Goal: Find specific page/section: Find specific page/section

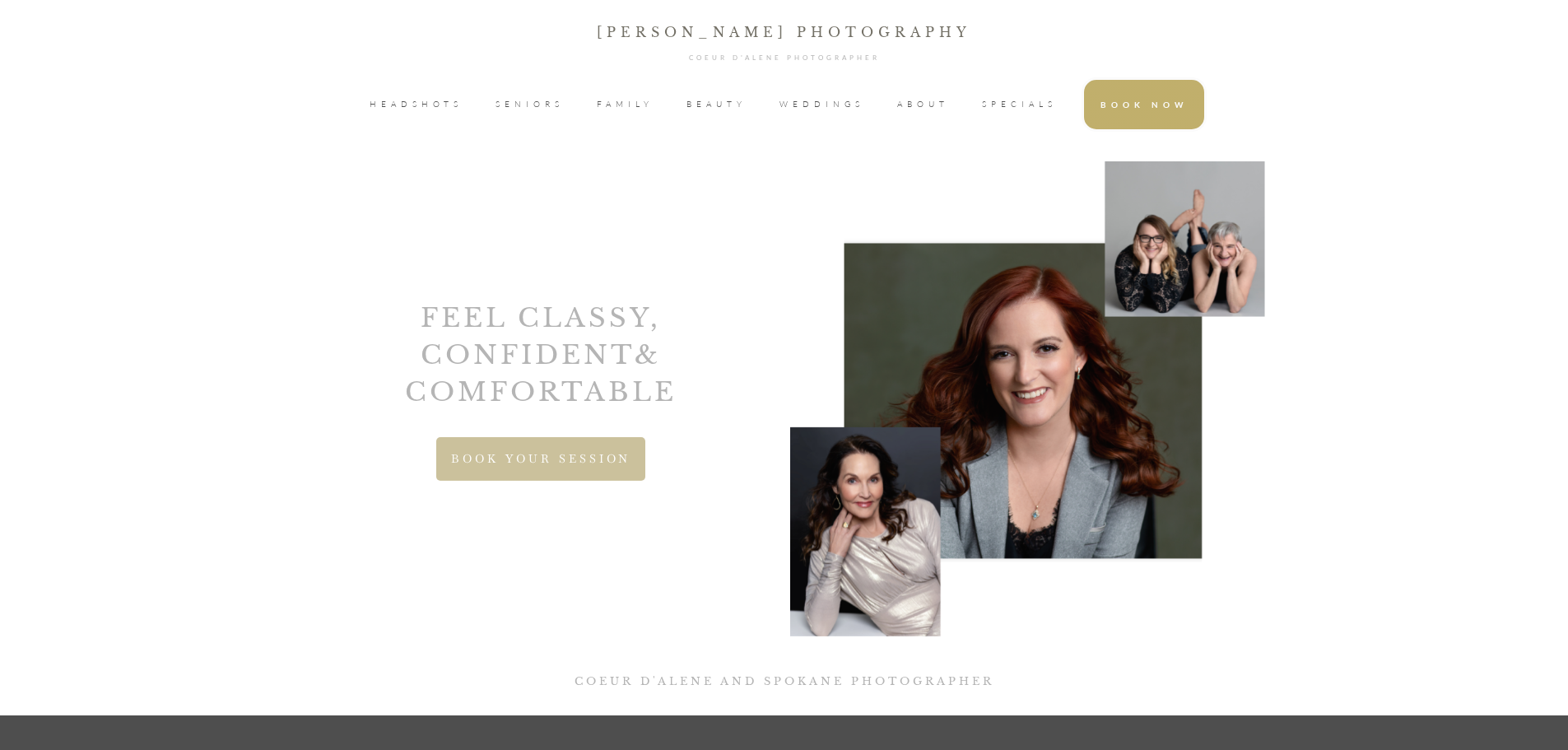
click at [603, 102] on span "FAMILY" at bounding box center [625, 104] width 57 height 25
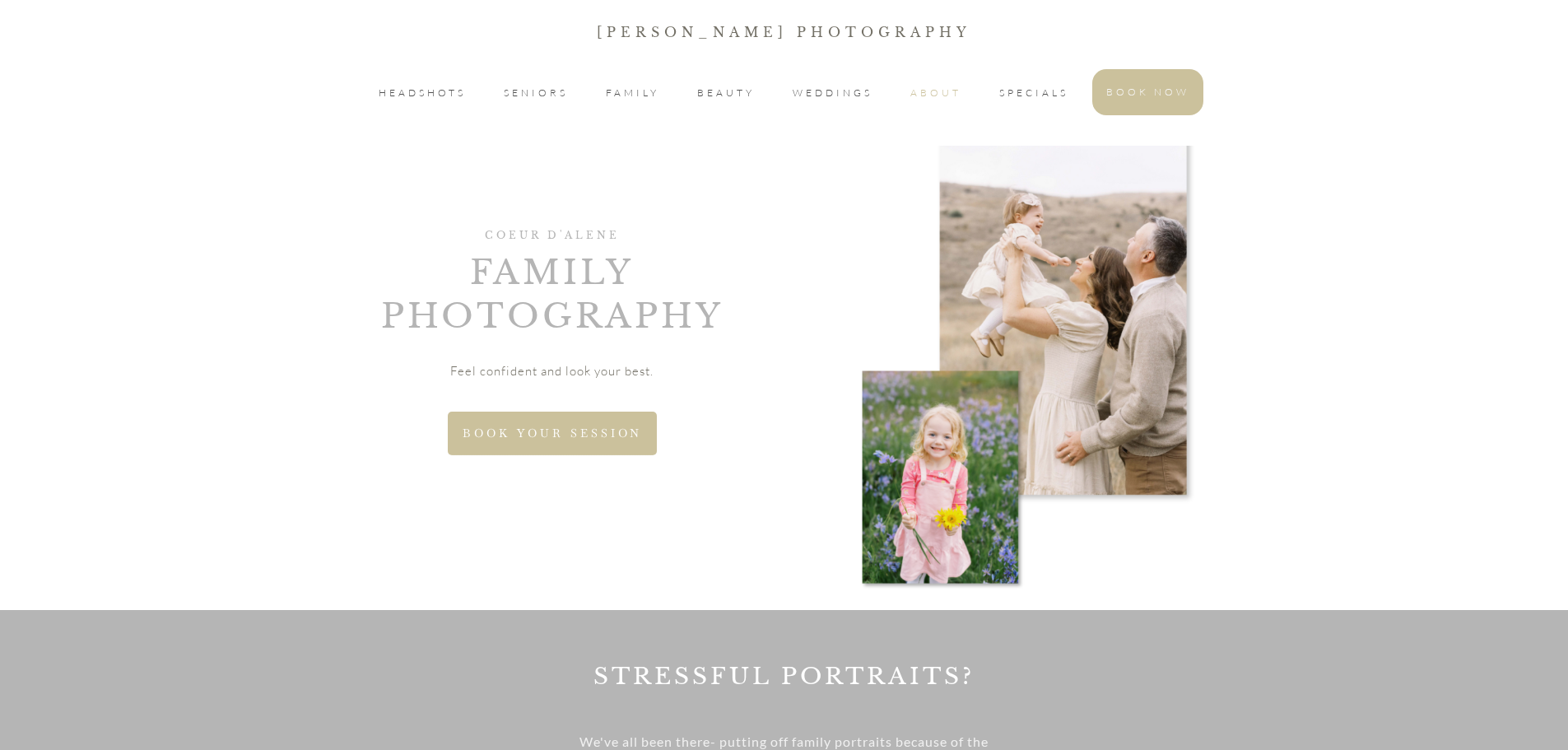
click at [927, 93] on span "ABOUT" at bounding box center [935, 93] width 51 height 19
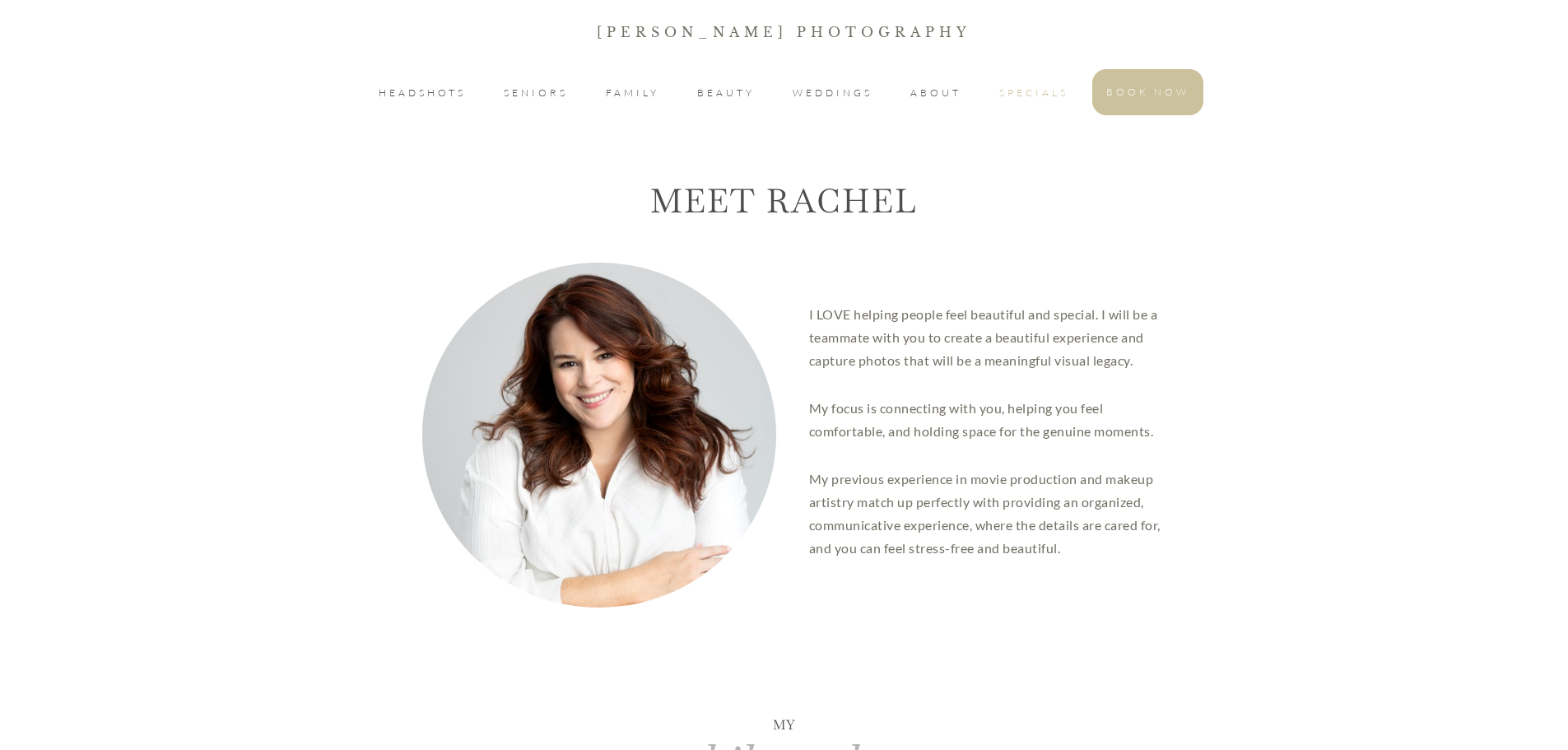
click at [1034, 91] on span "SPECIALS" at bounding box center [1033, 93] width 69 height 19
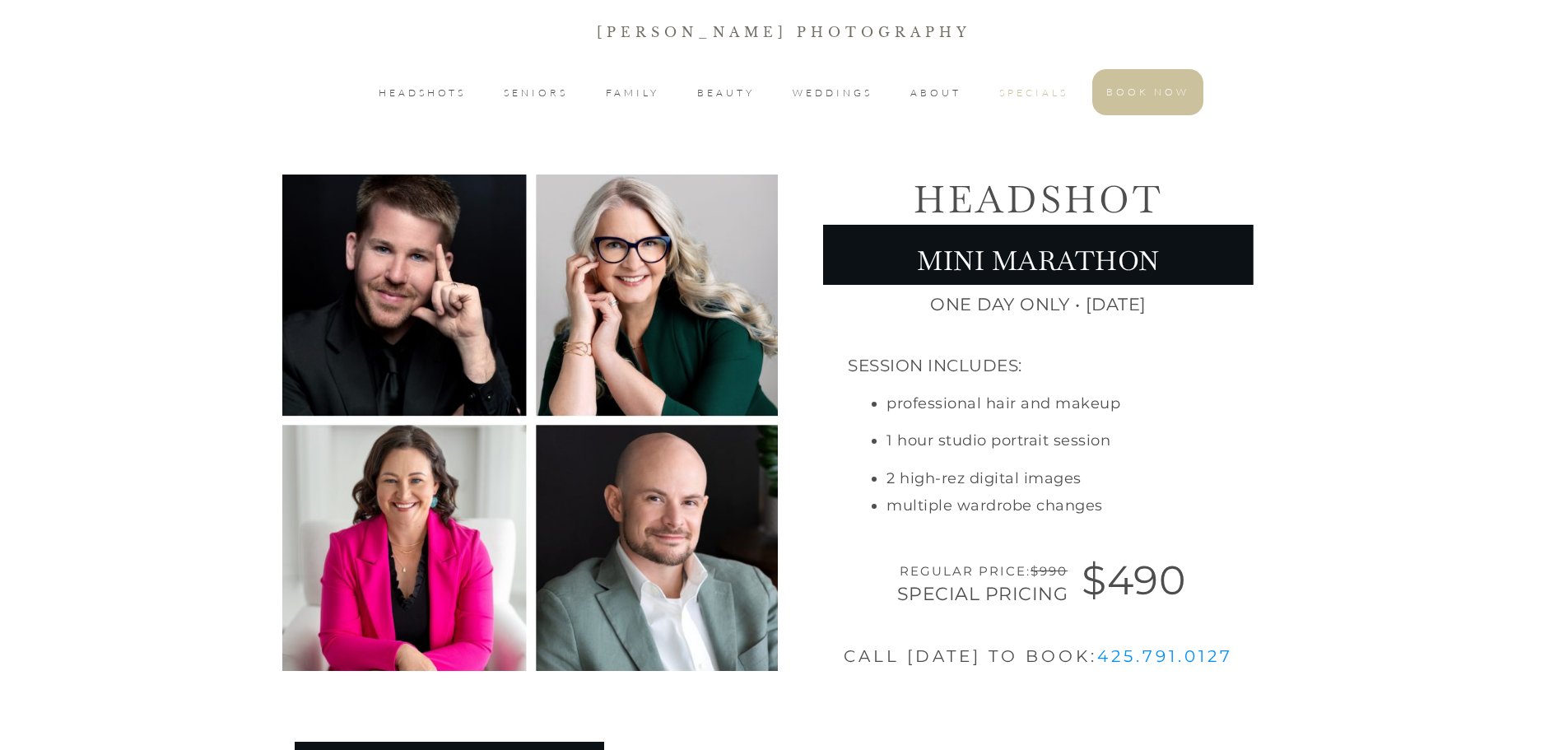
click at [1049, 91] on span "SPECIALS" at bounding box center [1033, 93] width 69 height 19
click at [951, 90] on span "ABOUT" at bounding box center [935, 93] width 51 height 19
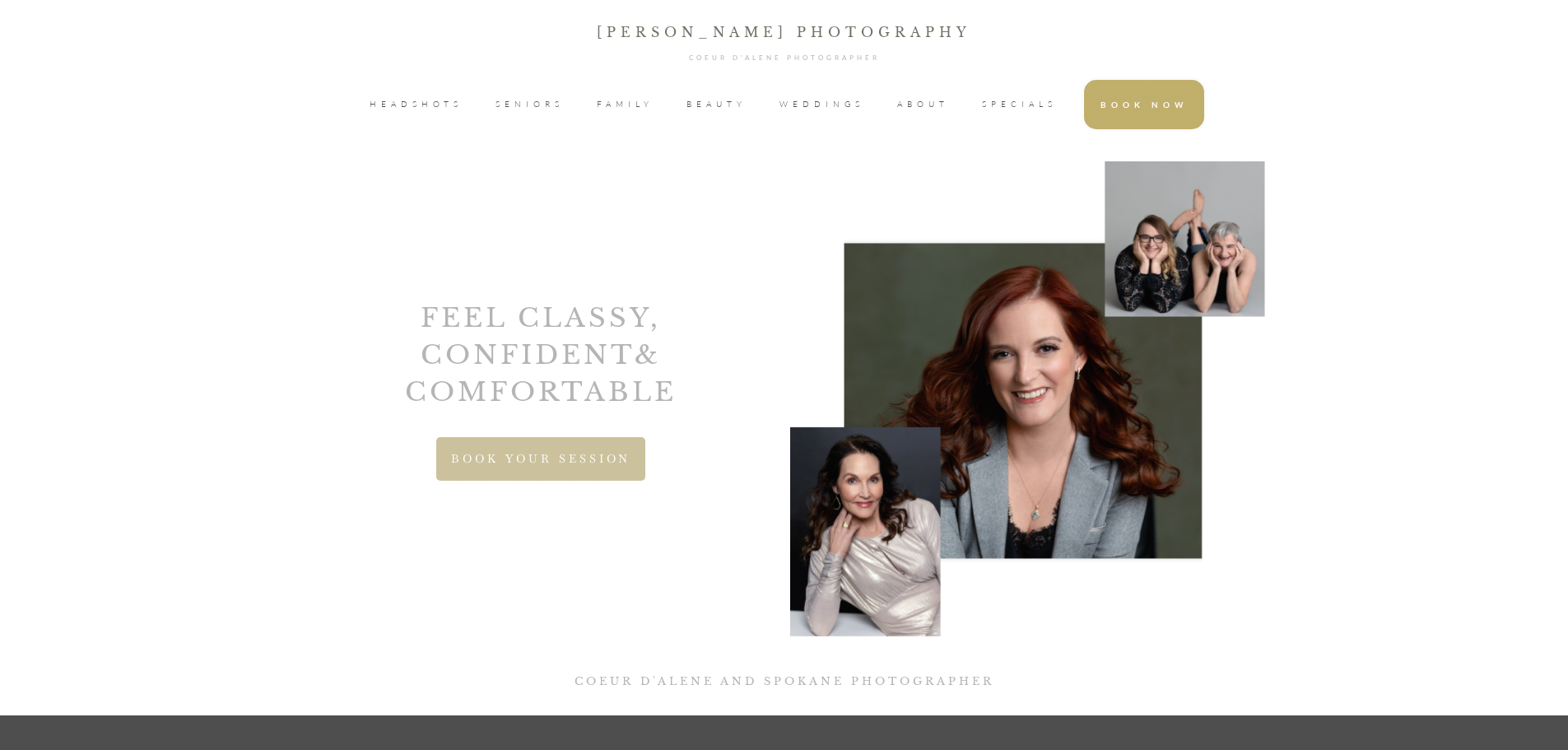
click at [926, 105] on span "ABOUT" at bounding box center [923, 104] width 52 height 25
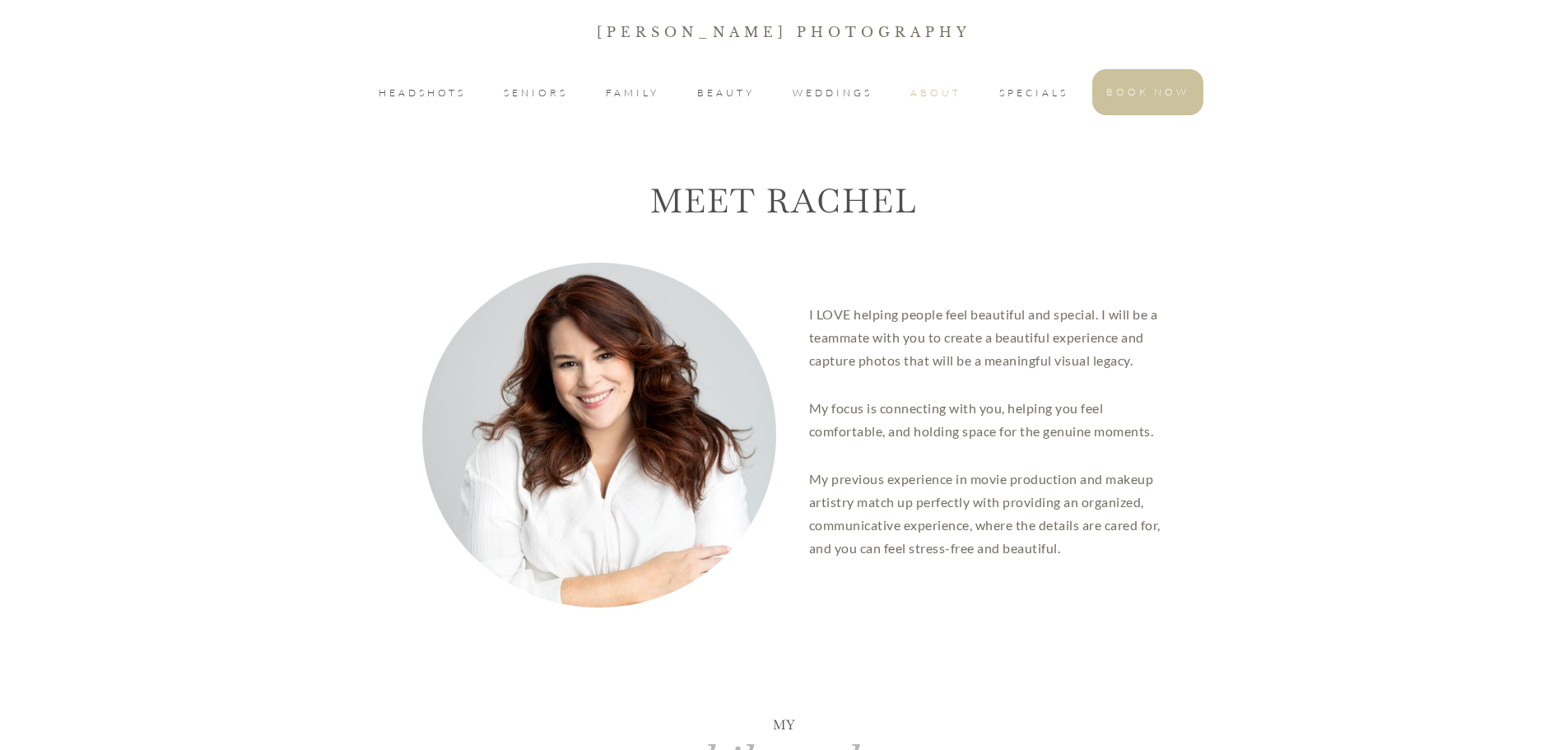
click at [927, 91] on span "ABOUT" at bounding box center [935, 93] width 51 height 19
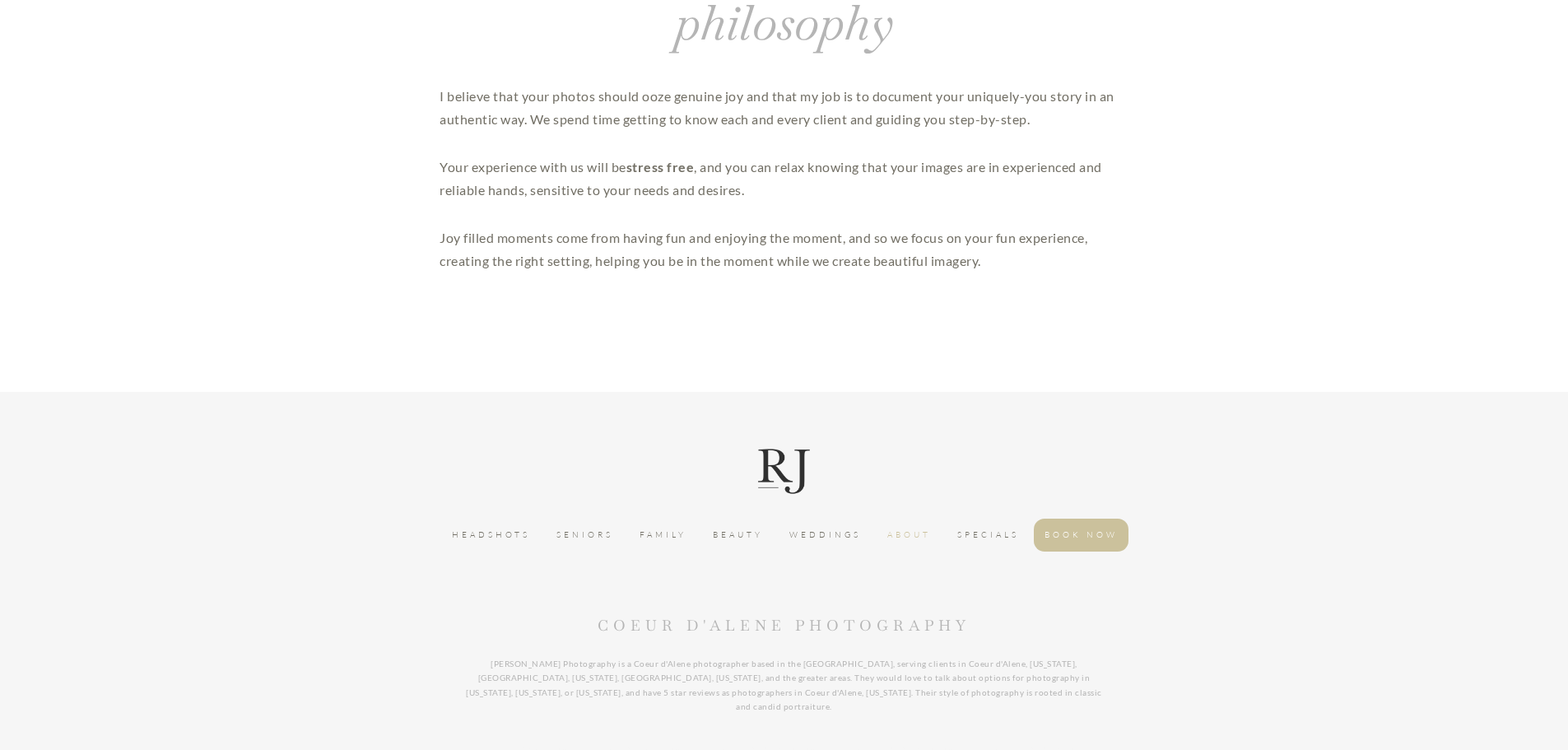
scroll to position [741, 0]
click at [667, 533] on span "FAMILY" at bounding box center [663, 534] width 47 height 17
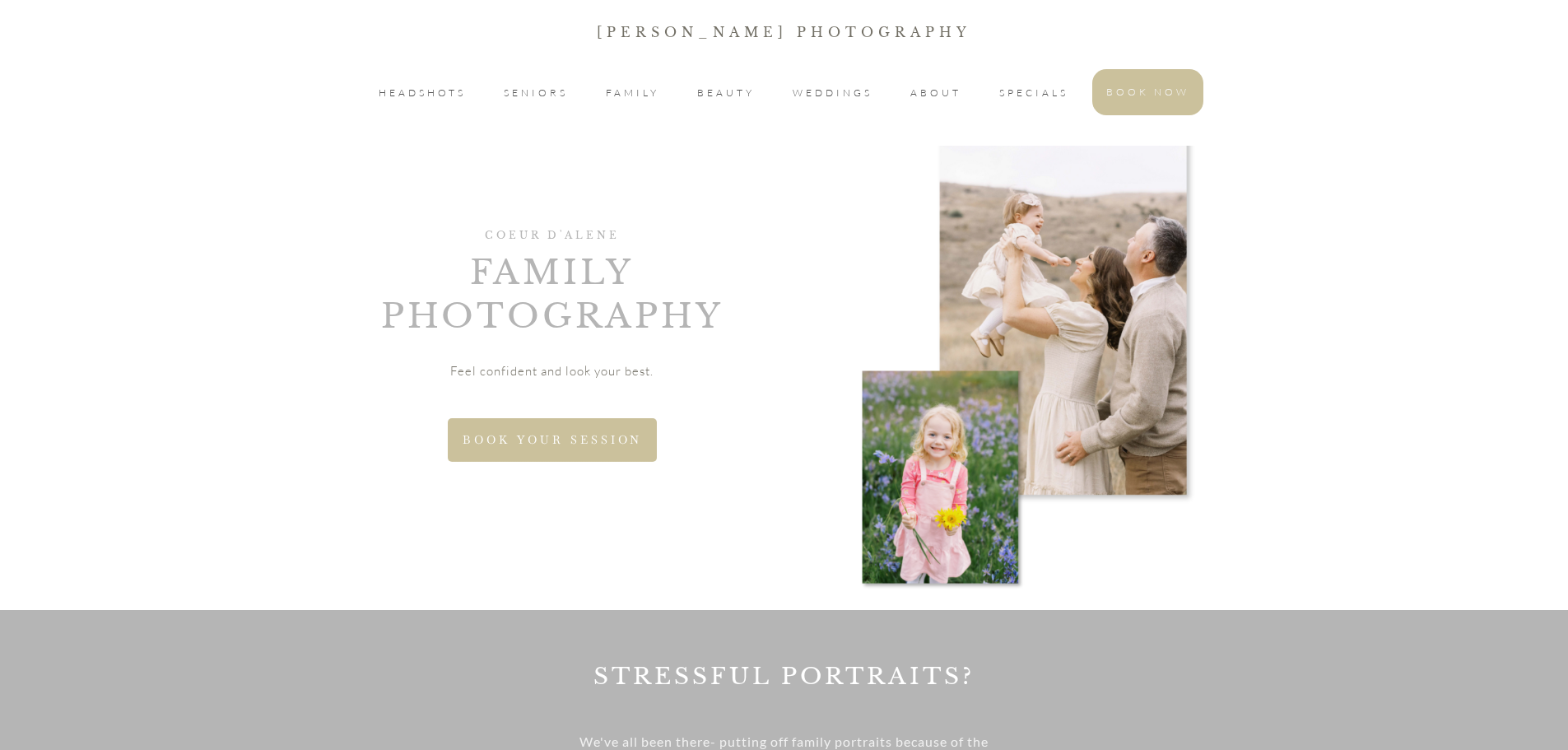
click at [517, 437] on span "BOOK YOUR SESSION" at bounding box center [551, 439] width 179 height 14
